Goal: Task Accomplishment & Management: Manage account settings

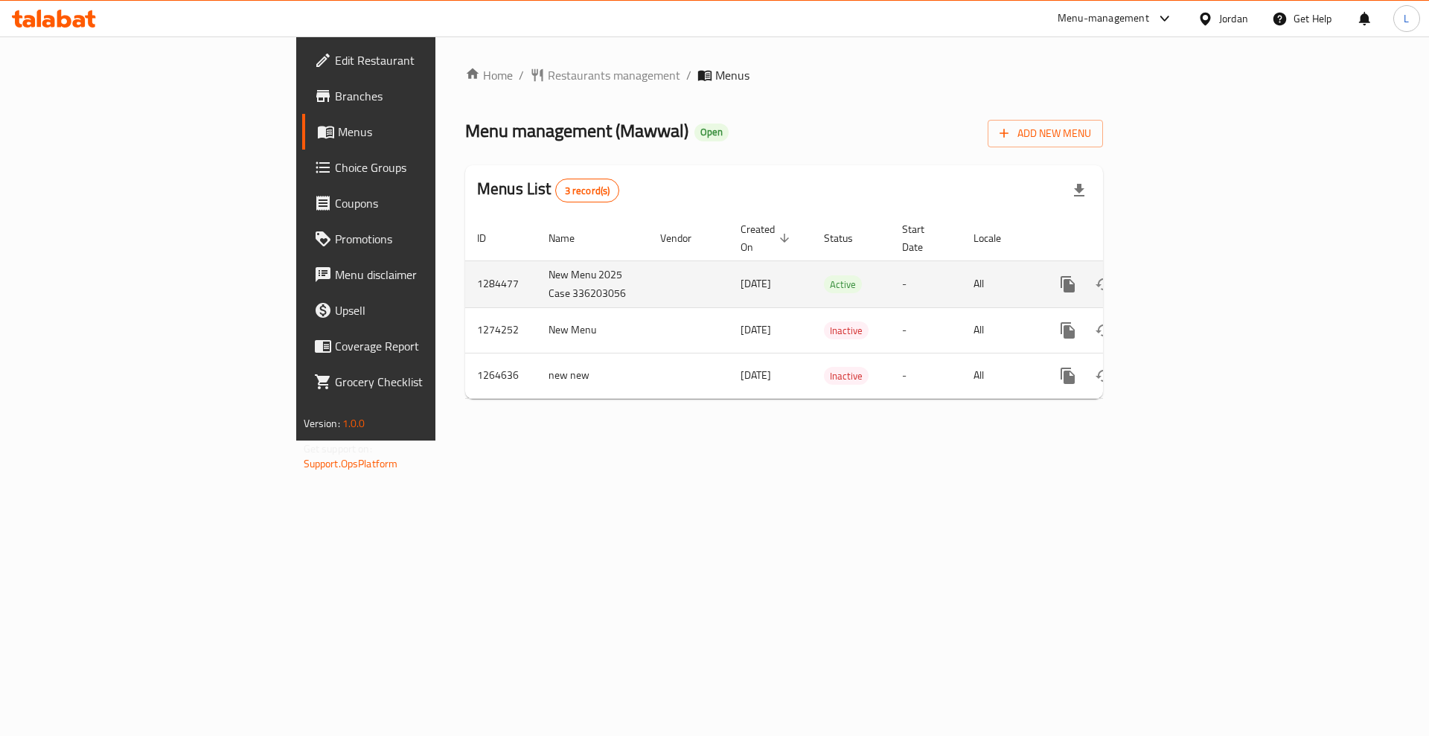
click at [1182, 278] on icon "enhanced table" at bounding box center [1174, 284] width 13 height 13
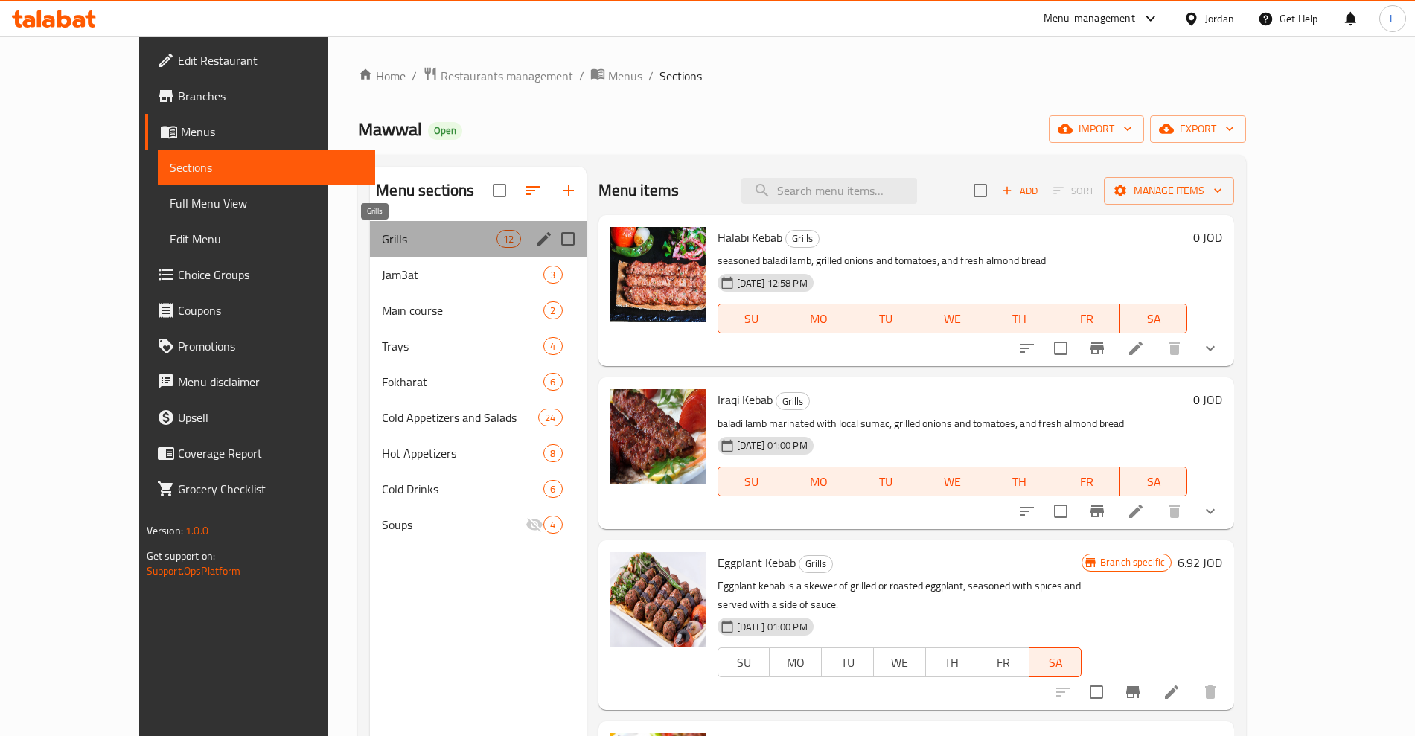
click at [382, 243] on span "Grills" at bounding box center [439, 239] width 115 height 18
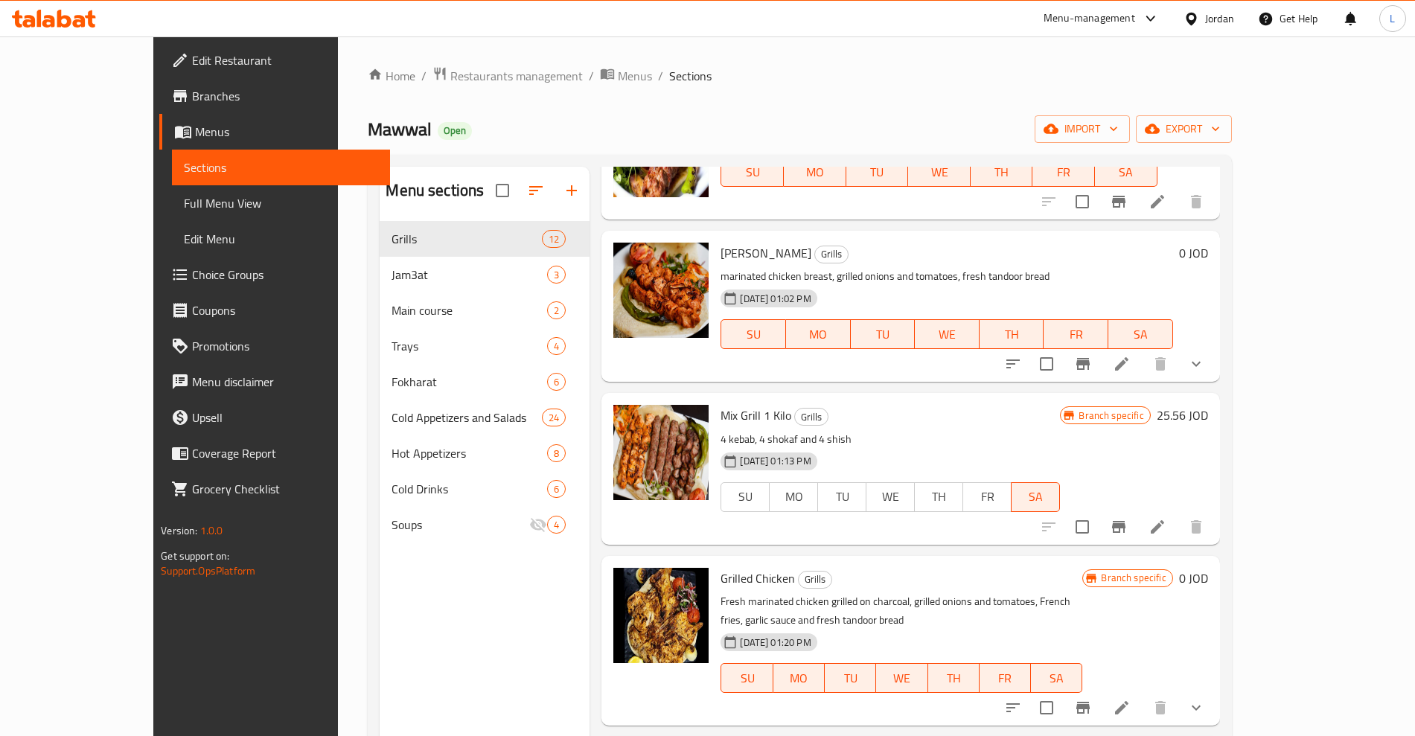
scroll to position [837, 0]
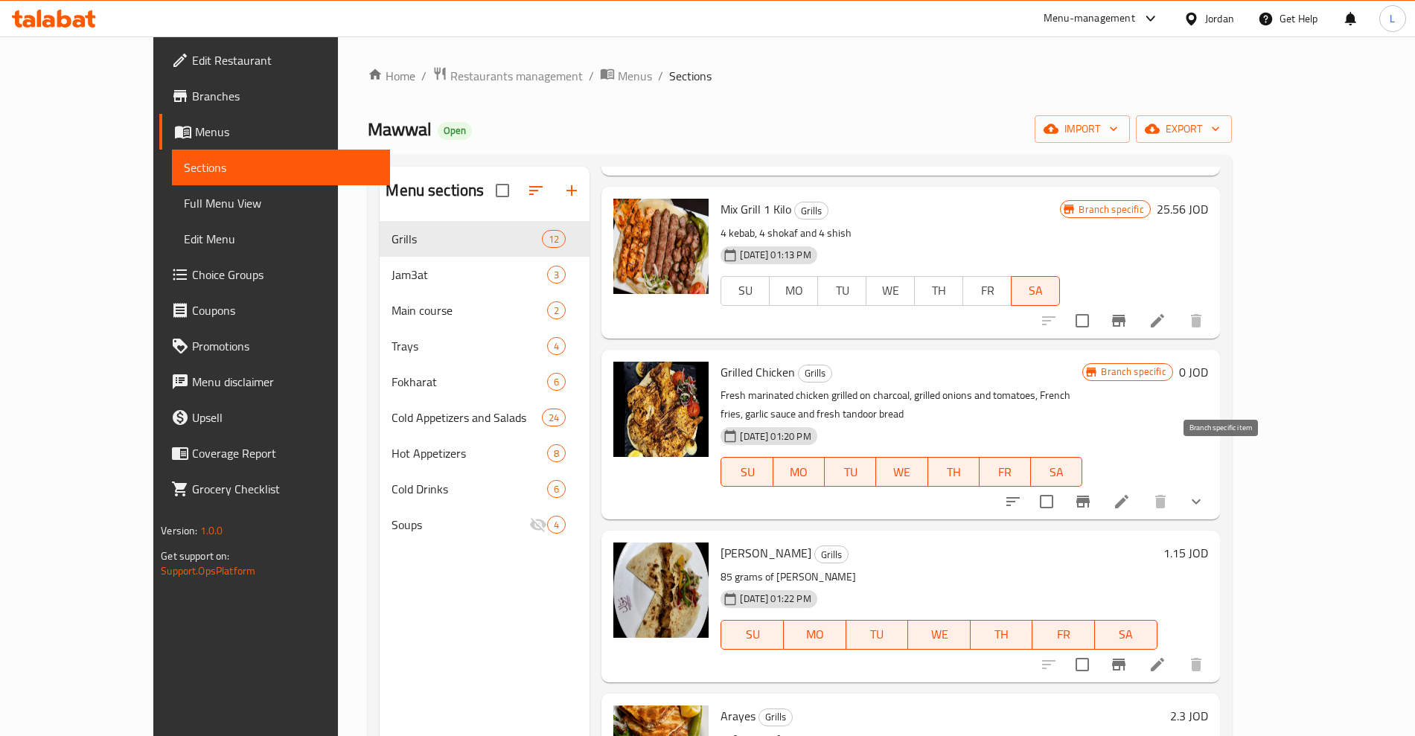
click at [1092, 493] on icon "Branch-specific-item" at bounding box center [1083, 502] width 18 height 18
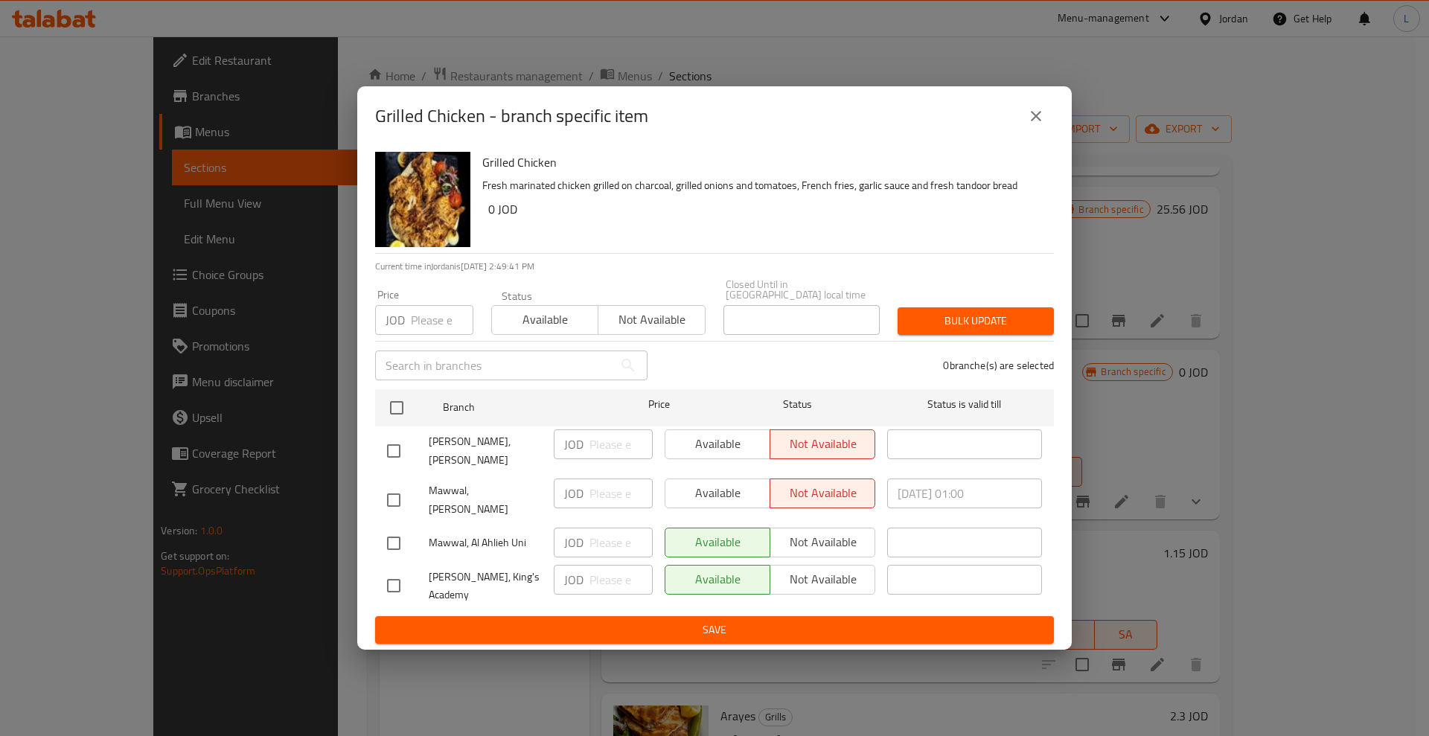
click at [388, 502] on input "checkbox" at bounding box center [393, 500] width 31 height 31
checkbox input "true"
click at [707, 499] on span "Available" at bounding box center [717, 493] width 93 height 22
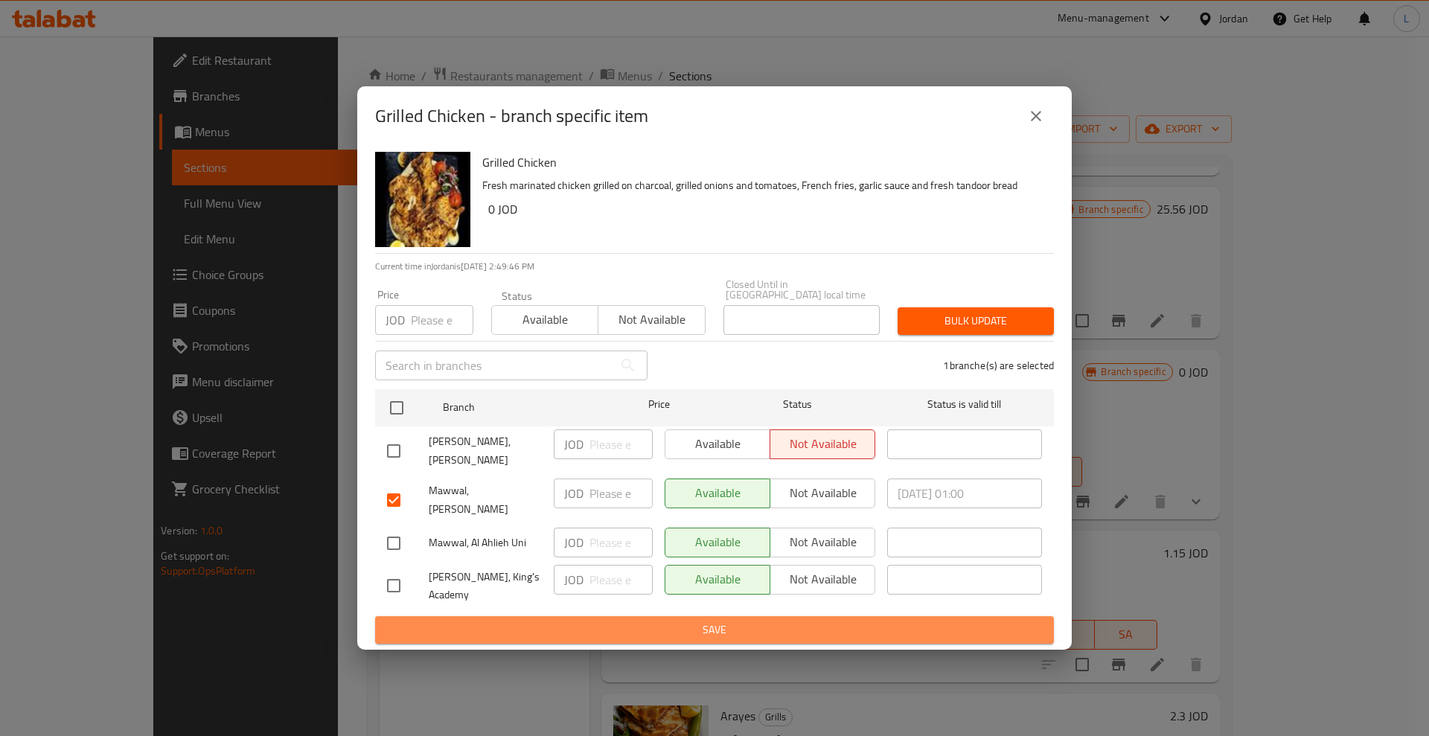
click at [768, 621] on span "Save" at bounding box center [714, 630] width 655 height 19
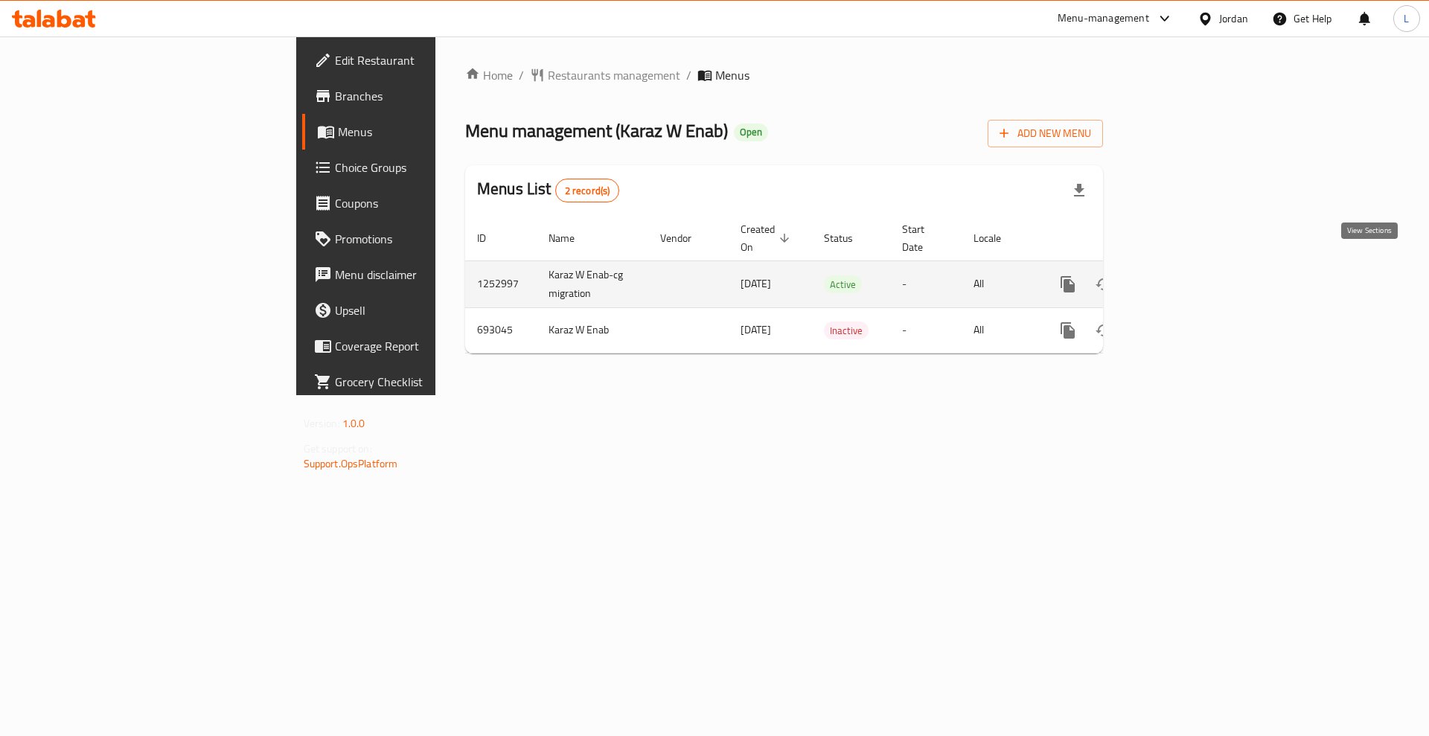
click at [1184, 275] on icon "enhanced table" at bounding box center [1175, 284] width 18 height 18
click at [1193, 266] on link "enhanced table" at bounding box center [1175, 284] width 36 height 36
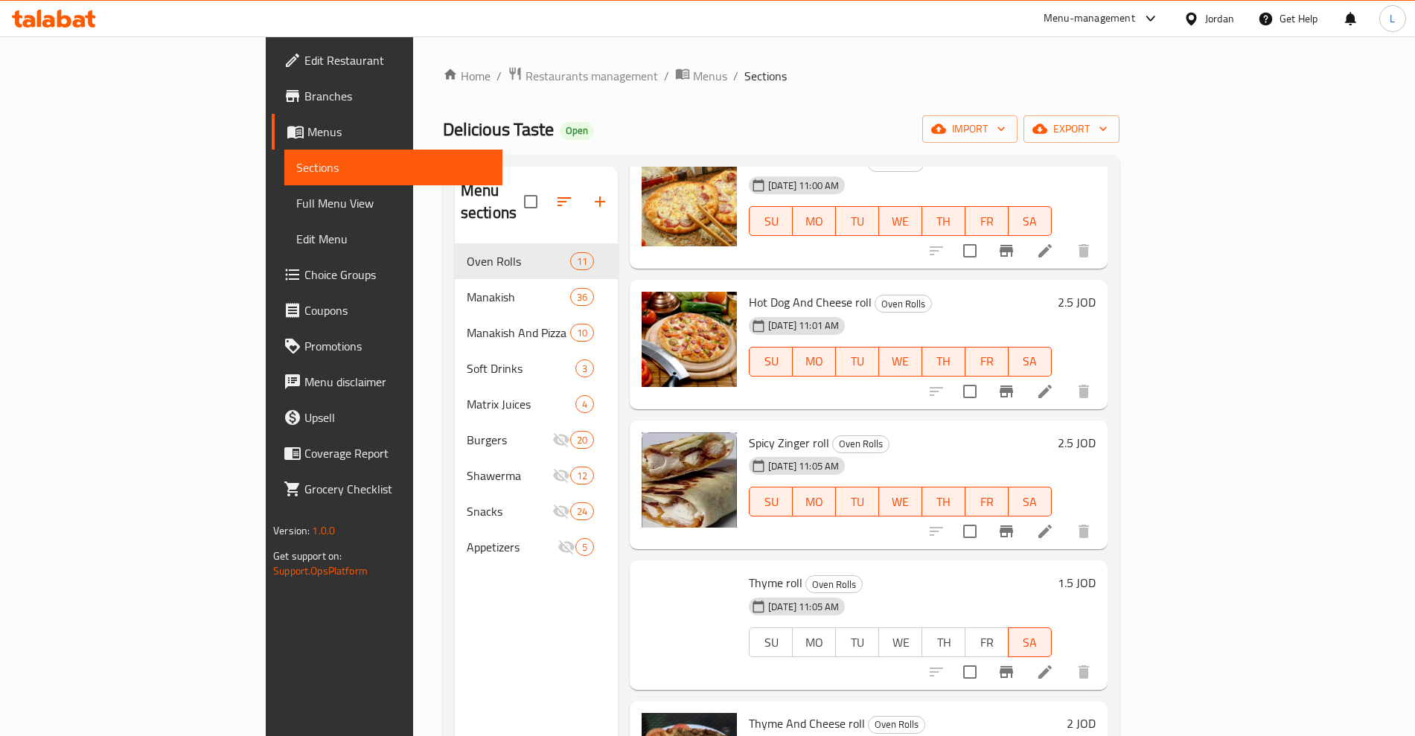
scroll to position [279, 0]
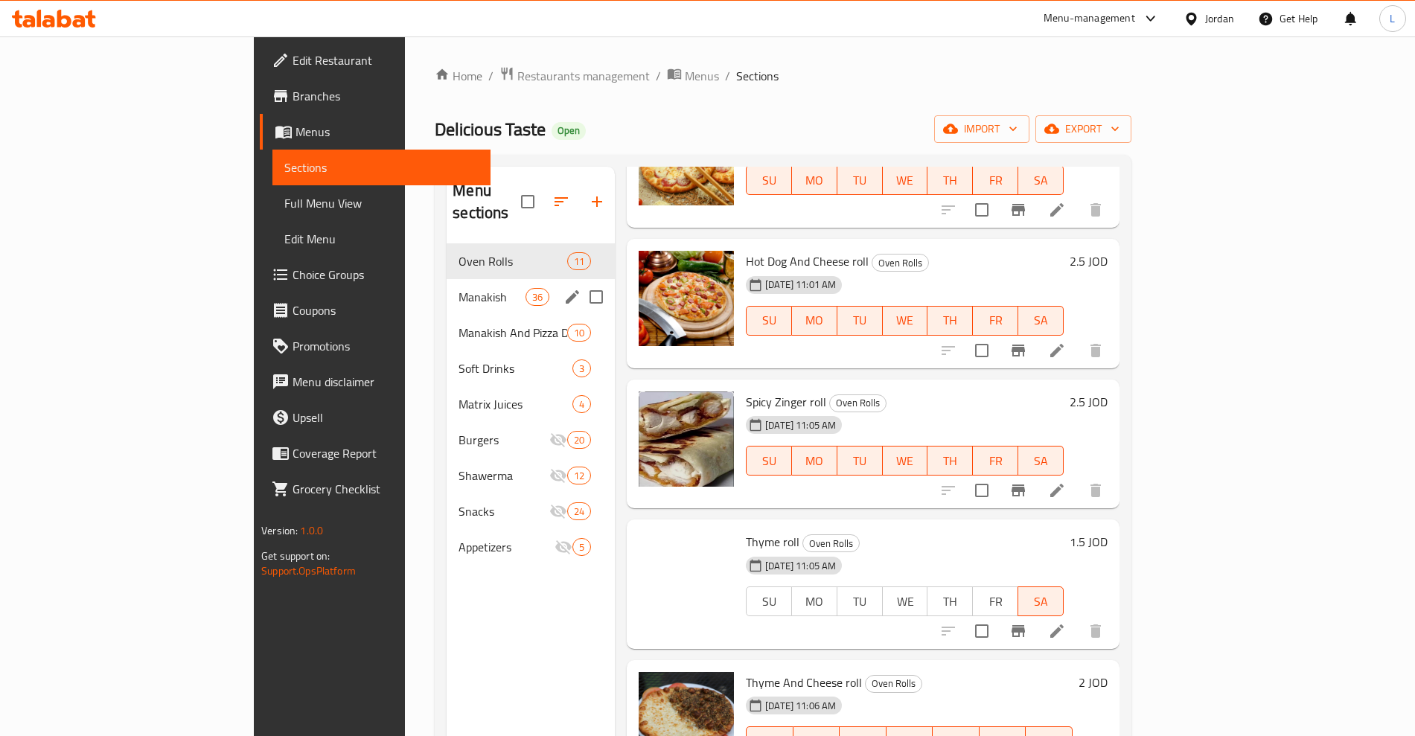
click at [458, 288] on span "Manakish" at bounding box center [491, 297] width 67 height 18
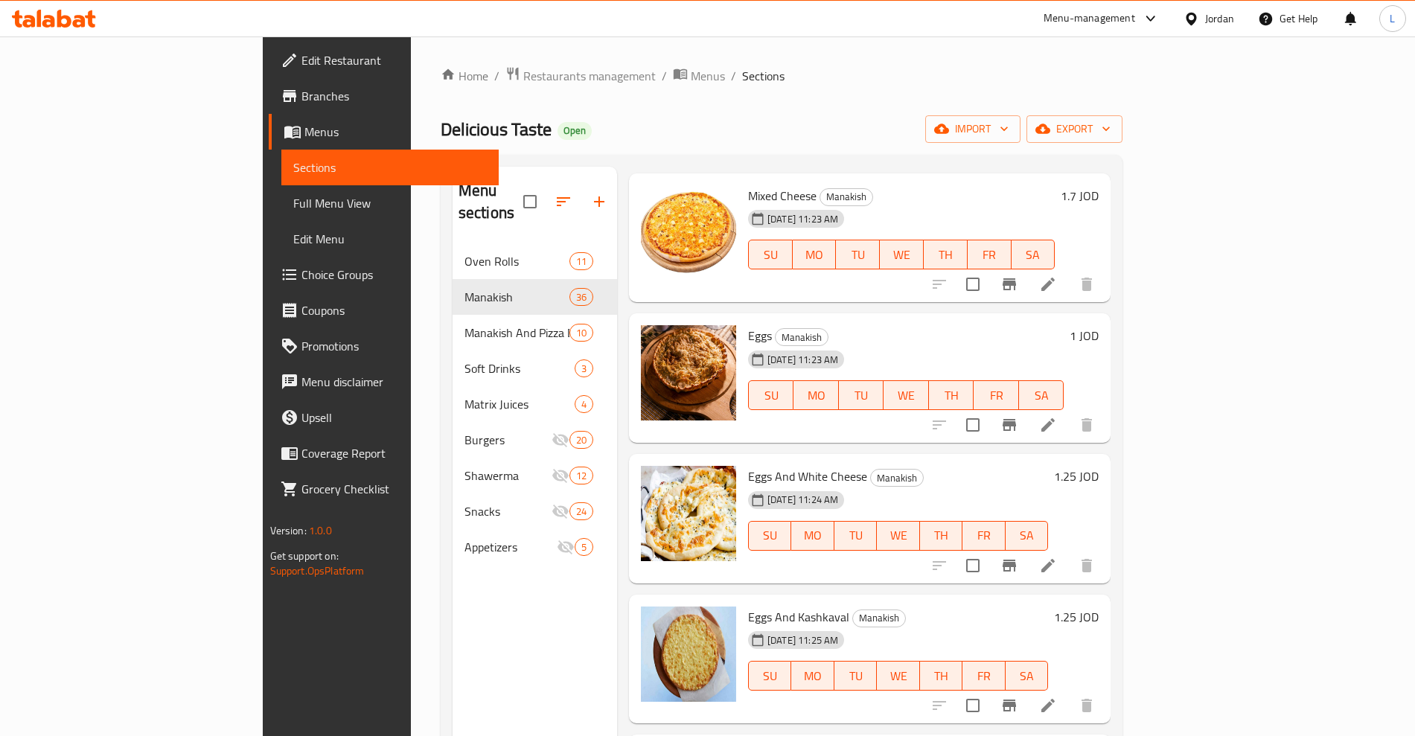
scroll to position [1768, 0]
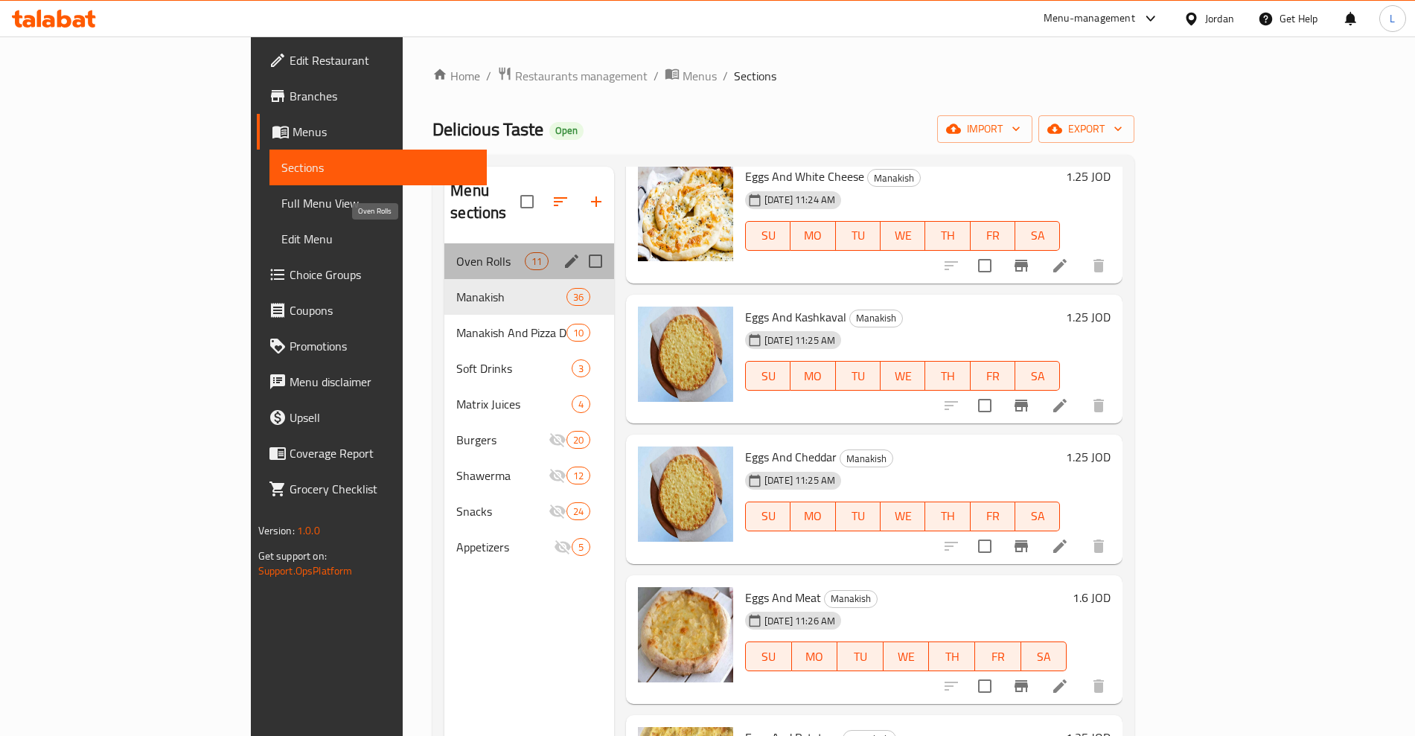
click at [456, 252] on span "Oven Rolls" at bounding box center [490, 261] width 68 height 18
